Goal: Information Seeking & Learning: Find specific fact

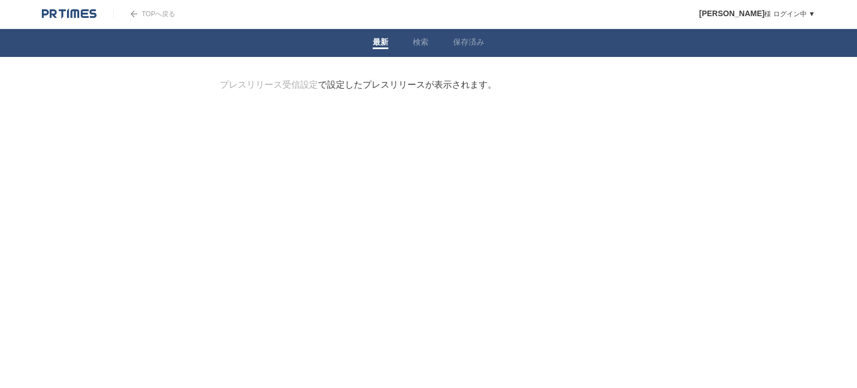
click at [433, 89] on div "プレスリリース受信設定 で設定したプレスリリースが表示されます。" at bounding box center [358, 85] width 277 height 12
click at [419, 46] on link "検索" at bounding box center [421, 43] width 16 height 12
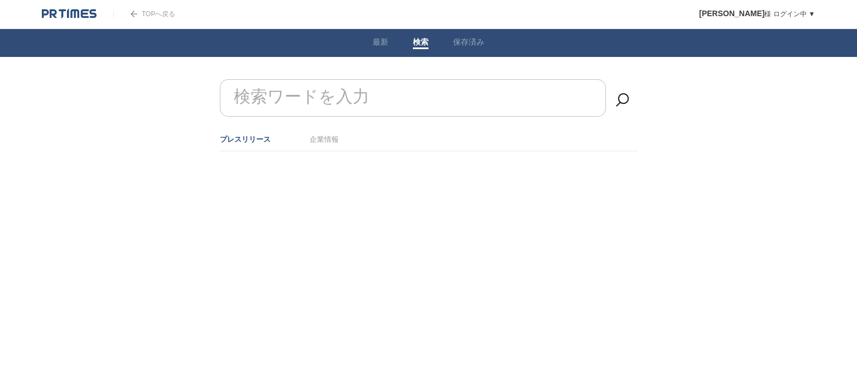
click at [316, 117] on div "検索ワードを入力" at bounding box center [428, 103] width 417 height 49
click at [311, 79] on form "検索ワードを入力" at bounding box center [428, 79] width 417 height 0
paste input "和みの湯屋つむぎ"
click at [618, 98] on link at bounding box center [623, 100] width 22 height 22
click at [391, 89] on input "和みの湯屋つむぎ" at bounding box center [413, 97] width 386 height 37
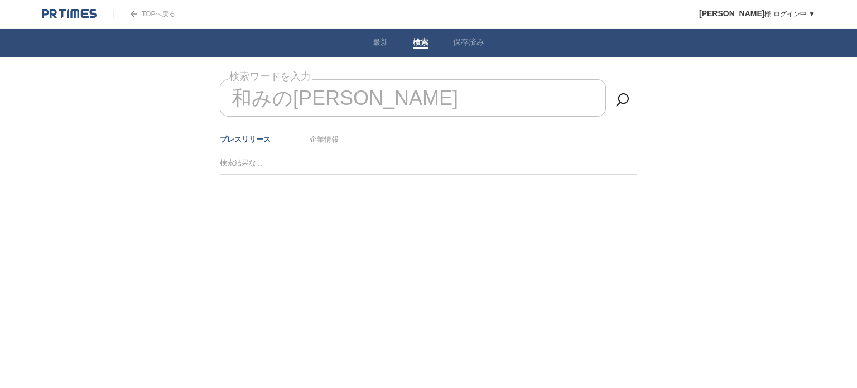
drag, startPoint x: 391, startPoint y: 89, endPoint x: 236, endPoint y: 93, distance: 155.2
click at [236, 93] on input "和みの湯屋つむぎ" at bounding box center [413, 97] width 386 height 37
type input "和"
type input "アルプスクリエーション合同会社"
click at [623, 97] on link at bounding box center [623, 100] width 22 height 22
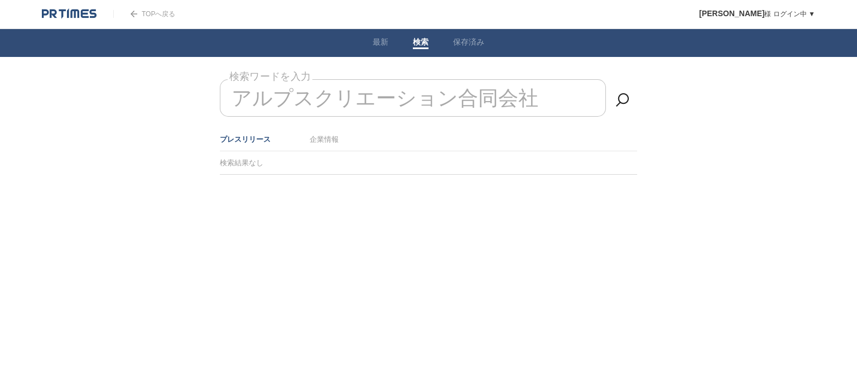
click at [522, 98] on input "アルプスクリエーション合同会社" at bounding box center [413, 97] width 386 height 37
click at [359, 214] on div at bounding box center [429, 203] width 452 height 56
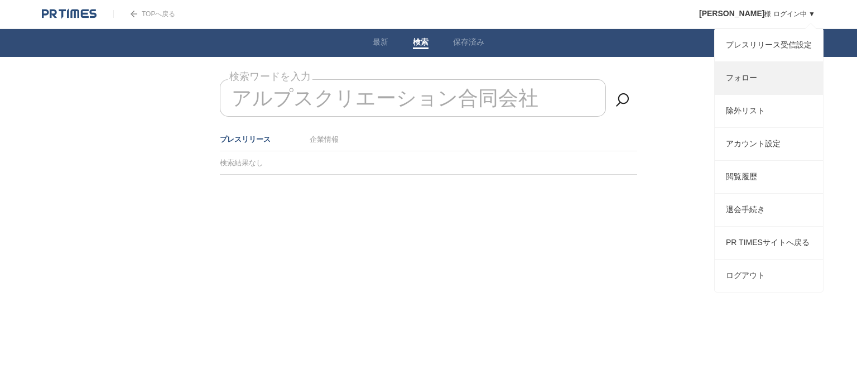
click at [742, 85] on link "フォロー" at bounding box center [769, 78] width 108 height 32
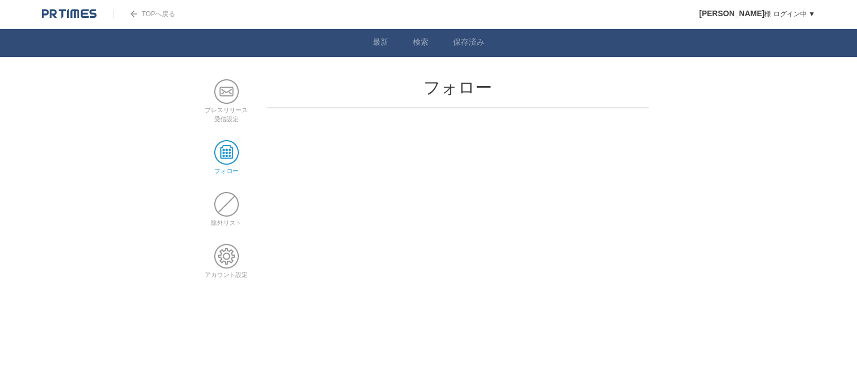
click at [229, 150] on span at bounding box center [226, 152] width 25 height 25
drag, startPoint x: 0, startPoint y: 0, endPoint x: 229, endPoint y: 151, distance: 274.0
click at [229, 151] on span at bounding box center [226, 152] width 25 height 25
click at [228, 104] on link "プレスリリース 受信設定" at bounding box center [226, 110] width 43 height 24
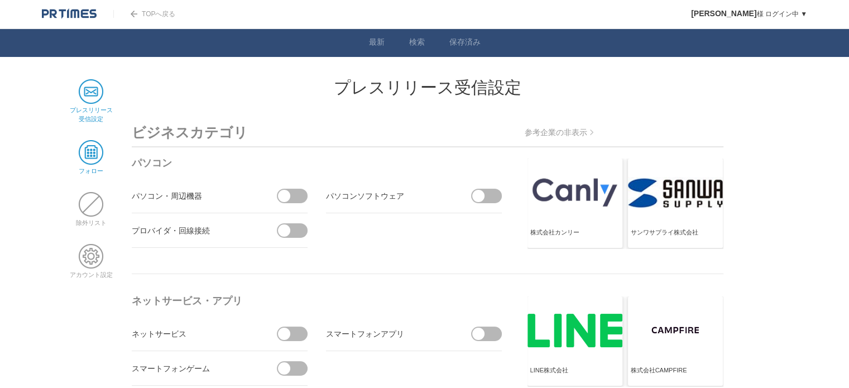
click at [90, 149] on span at bounding box center [91, 152] width 25 height 25
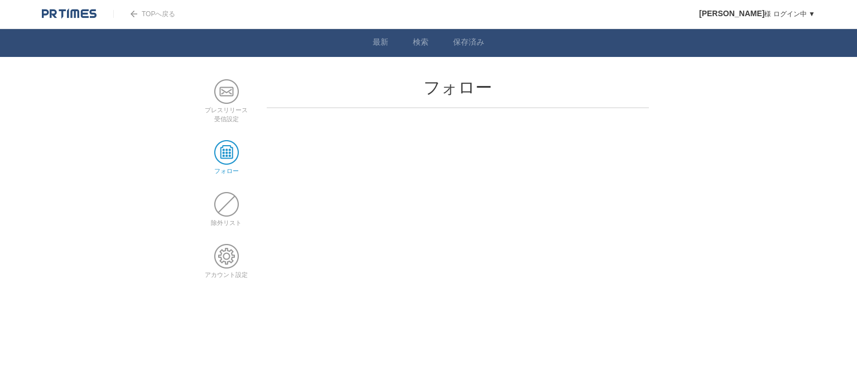
click at [386, 89] on h2 "フォロー" at bounding box center [458, 87] width 382 height 17
click at [371, 138] on main "プレスリリース 受信設定 フォロー 除外リスト アカウント設定 フォロー" at bounding box center [429, 187] width 452 height 217
click at [231, 259] on span at bounding box center [226, 256] width 25 height 25
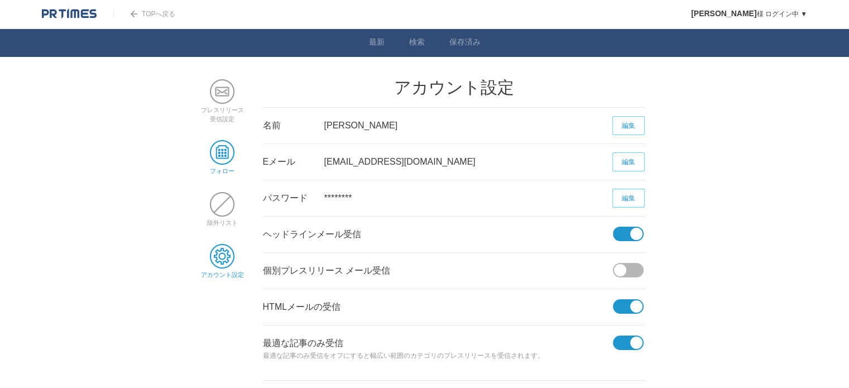
click at [217, 155] on span at bounding box center [222, 152] width 25 height 25
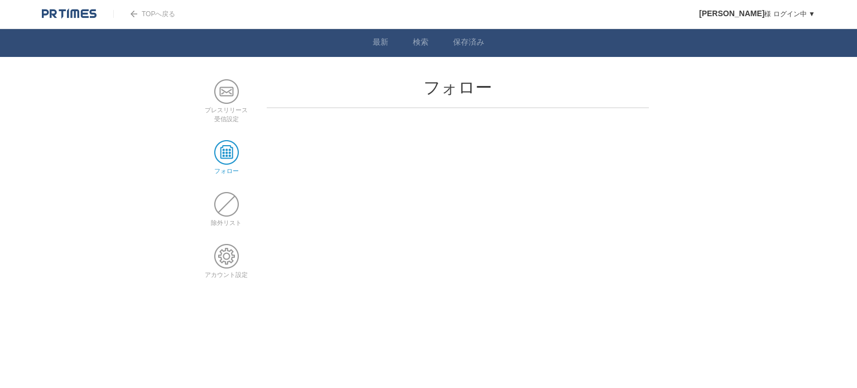
click at [364, 116] on main "プレスリリース 受信設定 フォロー 除外リスト アカウント設定 フォロー" at bounding box center [429, 187] width 452 height 217
click at [353, 75] on body "TOPへ戻る 伊藤英明 様 ログイン中 ▼ プレスリリース受信設定 フォロー 除外リスト アカウント設定 閲覧履歴 退会手続き PR TIMESサイトへ戻る …" at bounding box center [428, 148] width 857 height 296
click at [469, 81] on h2 "フォロー" at bounding box center [458, 87] width 382 height 17
drag, startPoint x: 468, startPoint y: 84, endPoint x: 453, endPoint y: 88, distance: 15.6
click at [453, 88] on h2 "フォロー" at bounding box center [458, 87] width 382 height 17
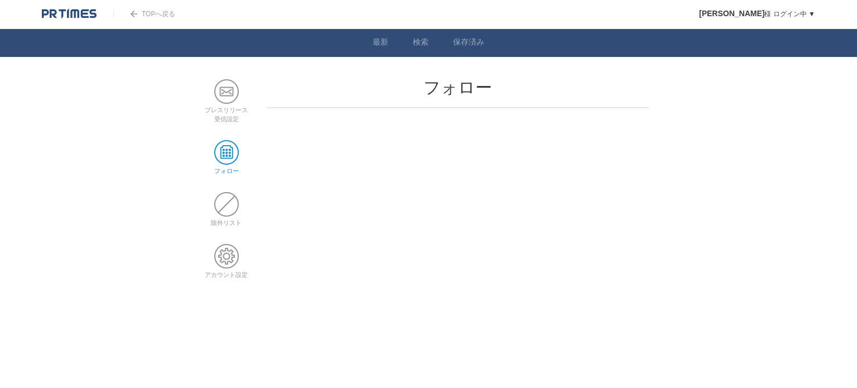
click at [253, 295] on html "TOPへ戻る 伊藤英明 様 ログイン中 ▼ プレスリリース受信設定 フォロー 除外リスト アカウント設定 閲覧履歴 退会手続き PR TIMESサイトへ戻る …" at bounding box center [428, 190] width 857 height 380
click at [225, 153] on span at bounding box center [226, 152] width 25 height 25
click at [329, 191] on main "プレスリリース 受信設定 フォロー 除外リスト アカウント設定 フォロー" at bounding box center [429, 187] width 452 height 217
click at [416, 40] on link "検索" at bounding box center [421, 43] width 16 height 12
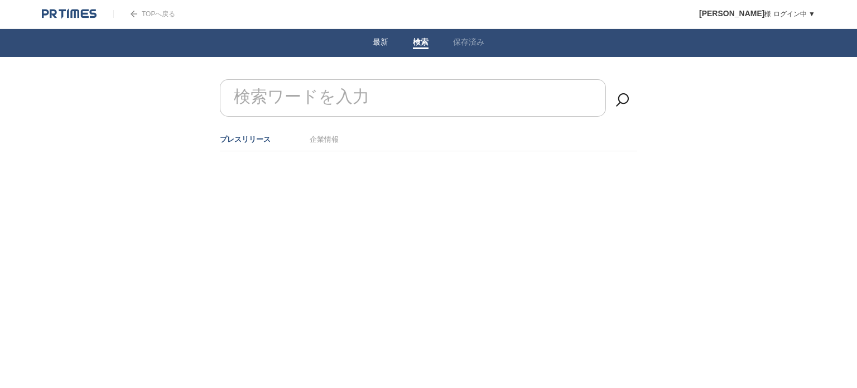
click at [377, 42] on link "最新" at bounding box center [381, 43] width 16 height 12
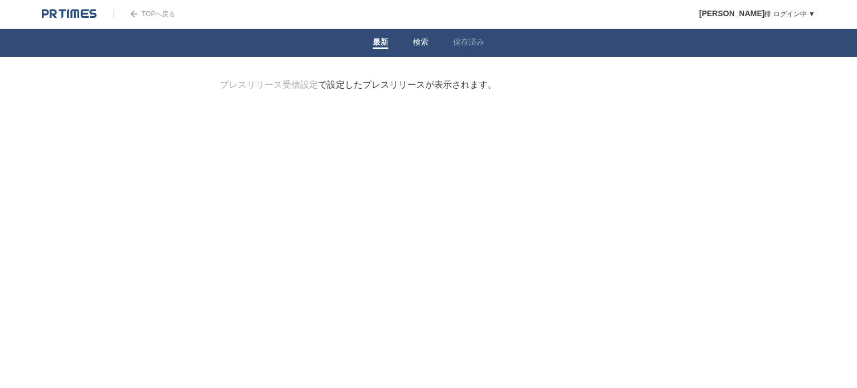
click at [415, 40] on link "検索" at bounding box center [421, 43] width 16 height 12
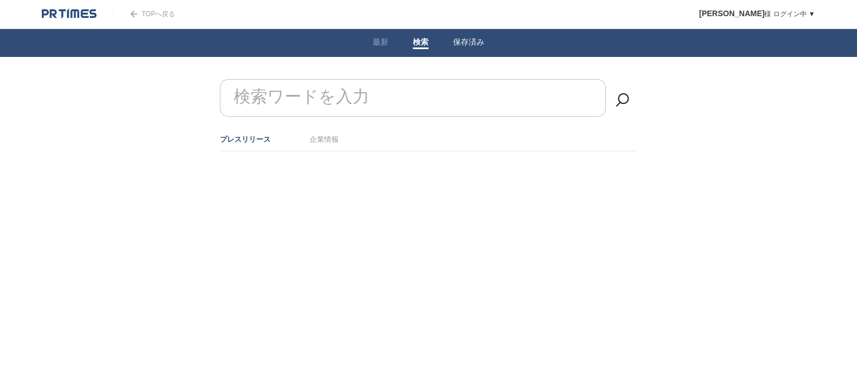
click at [463, 35] on li "保存済み" at bounding box center [469, 43] width 56 height 28
click at [469, 44] on link "保存済み" at bounding box center [468, 43] width 31 height 12
click at [423, 135] on html "TOPへ戻る 伊藤英明 様 ログイン中 ▼ プレスリリース受信設定 フォロー 除外リスト アカウント設定 閲覧履歴 退会手続き PR TIMESサイトへ戻る …" at bounding box center [428, 67] width 857 height 135
click at [45, 1] on div at bounding box center [77, 14] width 71 height 28
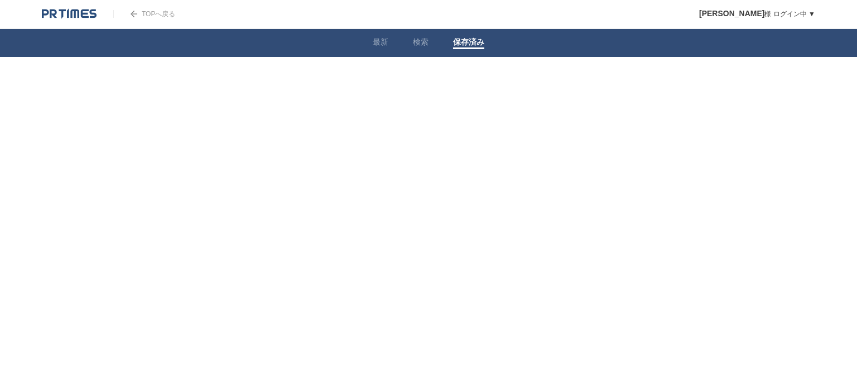
click at [54, 8] on link at bounding box center [69, 12] width 55 height 9
